Goal: Information Seeking & Learning: Learn about a topic

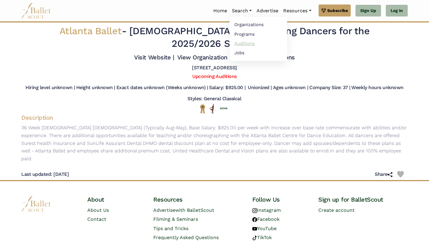
click at [247, 43] on link "Auditions" at bounding box center [258, 43] width 58 height 9
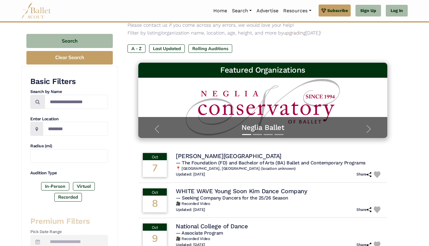
scroll to position [58, 0]
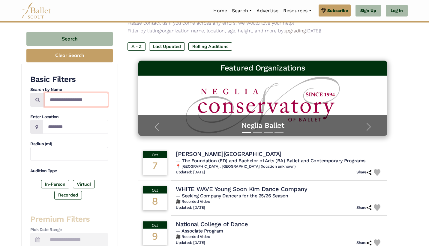
click at [77, 100] on input "Search by names..." at bounding box center [76, 100] width 63 height 14
type input "**********"
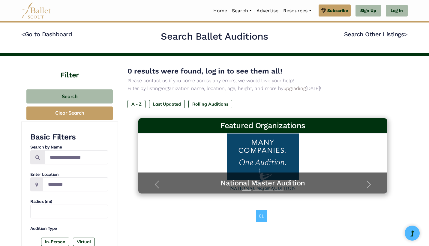
scroll to position [25, 0]
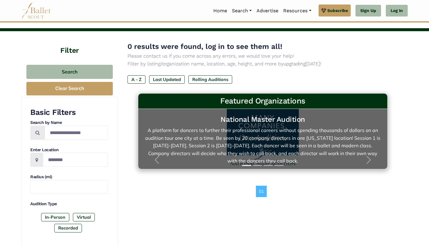
click at [261, 121] on h5 "National Master Audition" at bounding box center [262, 119] width 237 height 9
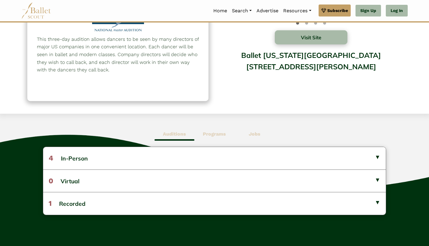
scroll to position [68, 0]
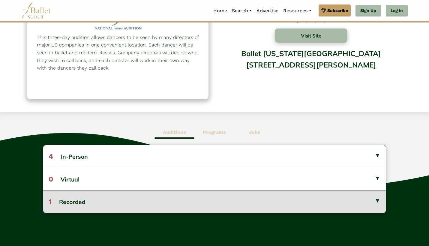
click at [367, 204] on button "1 Recorded" at bounding box center [214, 201] width 342 height 22
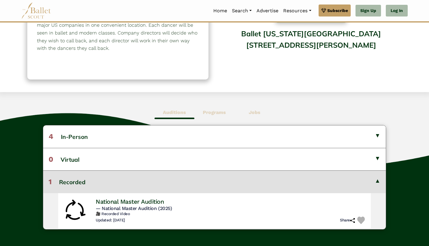
scroll to position [94, 0]
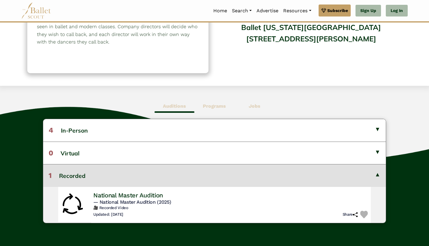
click at [163, 194] on h4 "National Master Audition" at bounding box center [128, 195] width 70 height 8
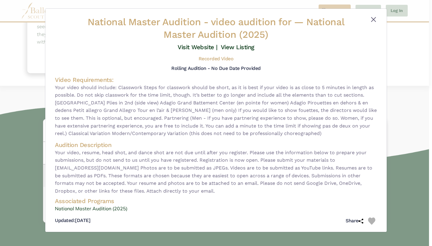
click at [371, 20] on button "Close" at bounding box center [373, 19] width 7 height 7
